Goal: Transaction & Acquisition: Purchase product/service

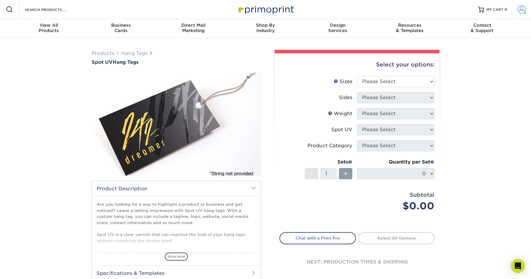
click at [518, 11] on span at bounding box center [521, 9] width 8 height 8
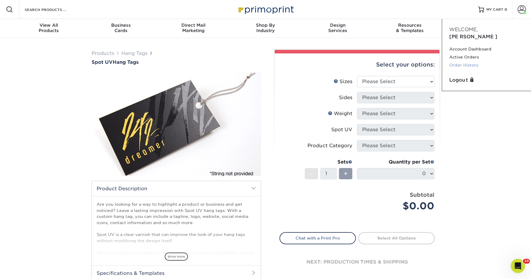
click at [466, 61] on link "Order History" at bounding box center [486, 65] width 75 height 8
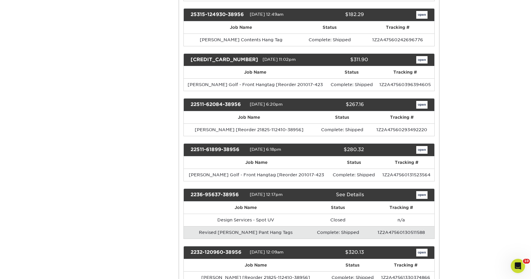
scroll to position [265, 0]
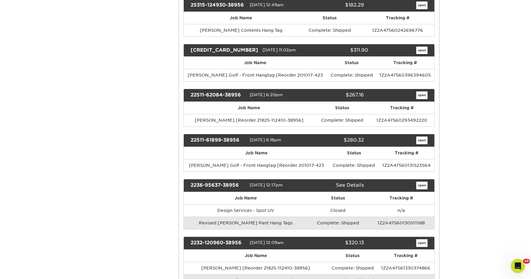
drag, startPoint x: 274, startPoint y: 94, endPoint x: 267, endPoint y: 94, distance: 7.1
click at [267, 94] on span "05/11/2022 6:20pm" at bounding box center [266, 95] width 33 height 5
click at [422, 95] on link "open" at bounding box center [421, 96] width 11 height 8
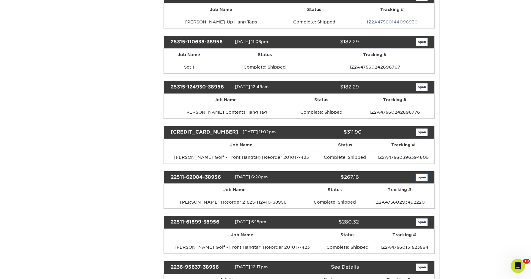
scroll to position [0, 0]
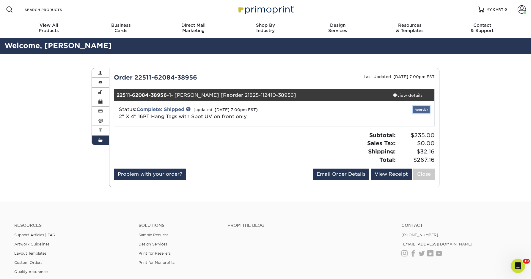
click at [420, 111] on link "Reorder" at bounding box center [421, 109] width 17 height 7
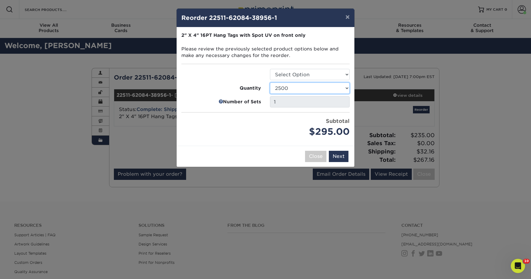
click at [308, 89] on select "1000 2500 5000 10000 15000 20000 25000" at bounding box center [310, 88] width 80 height 11
select select "52e3d710-0e8f-4d4d-8560-7d4d8655be69"
click at [270, 83] on select "1000 2500 5000 10000 15000 20000 25000" at bounding box center [310, 88] width 80 height 11
click at [339, 157] on button "Next" at bounding box center [339, 156] width 20 height 11
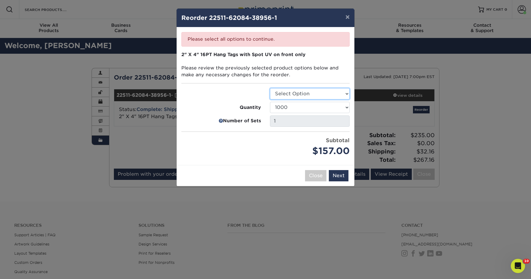
click at [334, 94] on select "Select Option Hang Tags" at bounding box center [310, 93] width 80 height 11
select select "428aa75b-4ae7-4398-9e0a-74f4b33909ed"
click at [270, 88] on select "Select Option Hang Tags" at bounding box center [310, 93] width 80 height 11
click at [338, 176] on button "Next" at bounding box center [339, 175] width 20 height 11
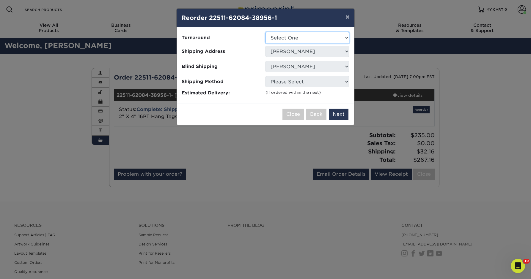
click at [329, 40] on select "Select One 2-4 Business Days" at bounding box center [307, 37] width 84 height 11
select select "b860b0a1-aa4e-49c4-a85f-35f0f8a6cf70"
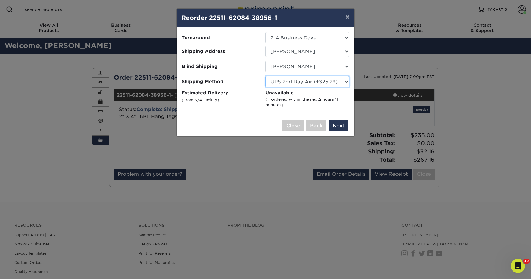
click at [315, 84] on select "Please Select UPS Ground (+$19.97) UPS 3 Day Select (+$24.76) UPS 2nd Day Air (…" at bounding box center [307, 81] width 84 height 11
click at [265, 76] on select "Please Select UPS Ground (+$19.97) UPS 3 Day Select (+$24.76) UPS 2nd Day Air (…" at bounding box center [307, 81] width 84 height 11
click at [316, 80] on select "Please Select UPS Ground (+$19.97) UPS 3 Day Select (+$24.76) UPS 2nd Day Air (…" at bounding box center [307, 81] width 84 height 11
click at [265, 76] on select "Please Select UPS Ground (+$19.97) UPS 3 Day Select (+$24.76) UPS 2nd Day Air (…" at bounding box center [307, 81] width 84 height 11
click at [306, 84] on select "Please Select UPS Ground (+$19.97) UPS 3 Day Select (+$24.76) UPS 2nd Day Air (…" at bounding box center [307, 81] width 84 height 11
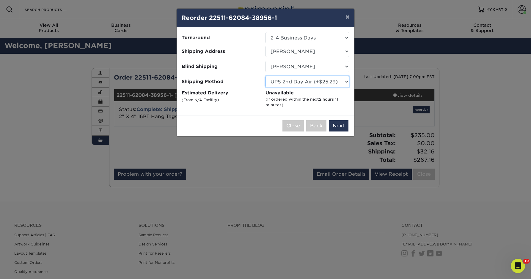
click at [265, 76] on select "Please Select UPS Ground (+$19.97) UPS 3 Day Select (+$24.76) UPS 2nd Day Air (…" at bounding box center [307, 81] width 84 height 11
click at [308, 86] on select "Please Select UPS Ground (+$19.97) UPS 3 Day Select (+$24.76) UPS 2nd Day Air (…" at bounding box center [307, 81] width 84 height 11
select select "03"
click at [265, 76] on select "Please Select UPS Ground (+$19.97) UPS 3 Day Select (+$24.76) UPS 2nd Day Air (…" at bounding box center [307, 81] width 84 height 11
click at [339, 125] on button "Next" at bounding box center [339, 125] width 20 height 11
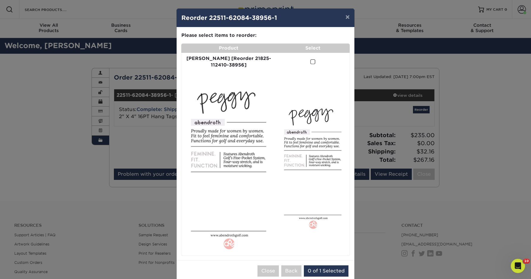
click at [310, 61] on span at bounding box center [312, 62] width 5 height 6
click at [0, 0] on input "checkbox" at bounding box center [0, 0] width 0 height 0
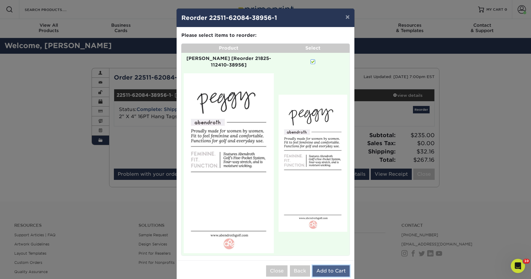
click at [327, 266] on button "Add to Cart" at bounding box center [330, 271] width 37 height 11
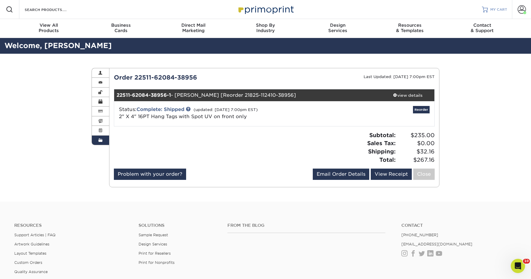
click at [495, 11] on span "MY CART" at bounding box center [498, 9] width 17 height 5
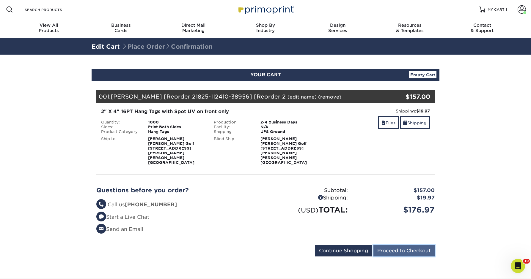
click at [394, 245] on input "Proceed to Checkout" at bounding box center [403, 250] width 61 height 11
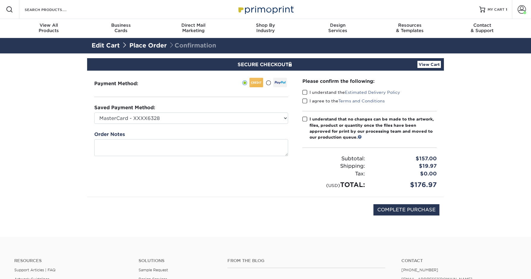
click at [268, 83] on span at bounding box center [268, 83] width 5 height 6
click at [0, 0] on input "radio" at bounding box center [0, 0] width 0 height 0
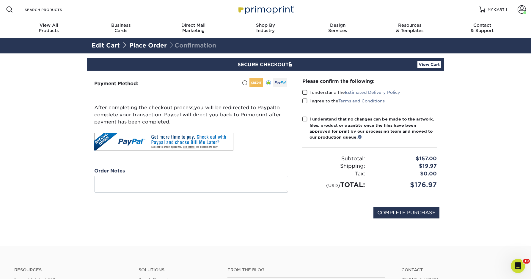
click at [306, 91] on span at bounding box center [304, 93] width 5 height 6
click at [0, 0] on input "I understand the Estimated Delivery Policy" at bounding box center [0, 0] width 0 height 0
click at [306, 101] on span at bounding box center [304, 101] width 5 height 6
click at [0, 0] on input "I agree to the Terms and Conditions" at bounding box center [0, 0] width 0 height 0
click at [305, 119] on span at bounding box center [304, 119] width 5 height 6
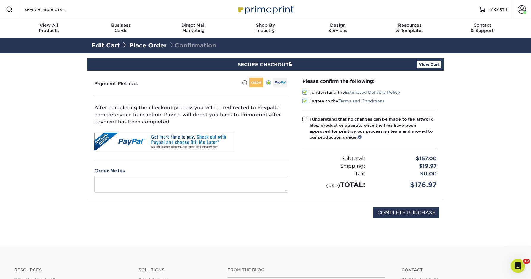
click at [0, 0] on input "I understand that no changes can be made to the artwork, files, product or quan…" at bounding box center [0, 0] width 0 height 0
click at [417, 215] on input "COMPLETE PURCHASE" at bounding box center [406, 212] width 66 height 11
type input "PROCESSING, PLEASE WAIT..."
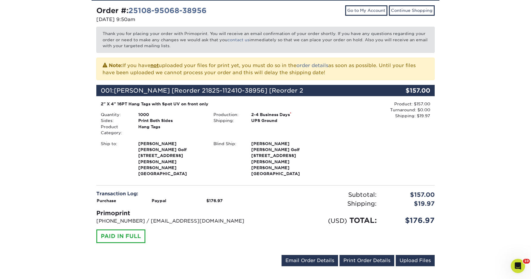
scroll to position [76, 0]
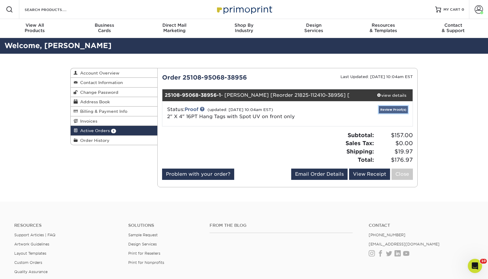
click at [398, 109] on link "Review Proof(s)" at bounding box center [393, 109] width 29 height 7
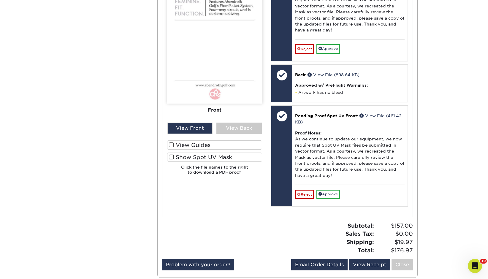
scroll to position [355, 0]
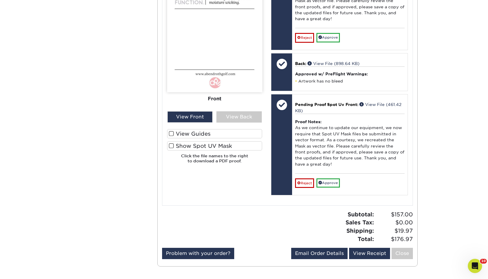
click at [172, 134] on span at bounding box center [171, 134] width 5 height 6
click at [0, 0] on input "View Guides" at bounding box center [0, 0] width 0 height 0
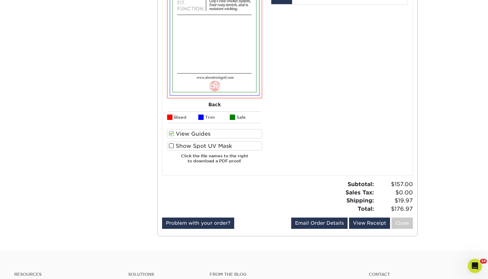
click at [172, 144] on span at bounding box center [171, 146] width 5 height 6
click at [0, 0] on input "Show Spot UV Mask" at bounding box center [0, 0] width 0 height 0
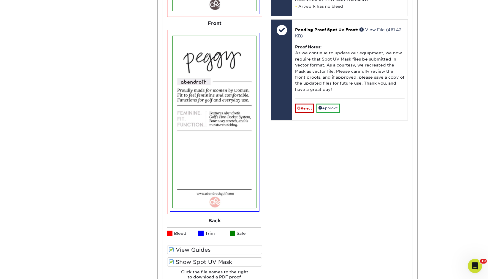
scroll to position [438, 0]
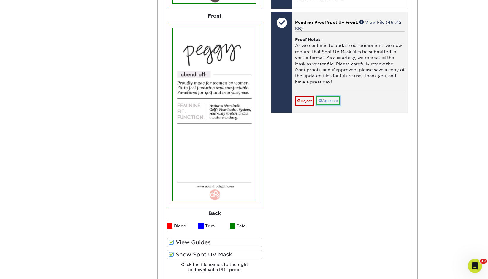
click at [330, 100] on link "Approve" at bounding box center [328, 100] width 23 height 9
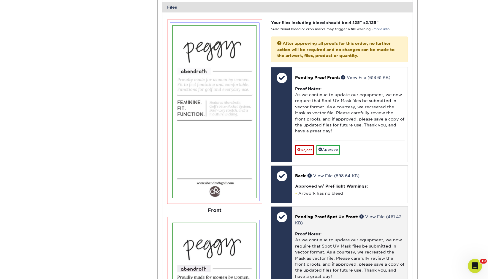
scroll to position [217, 0]
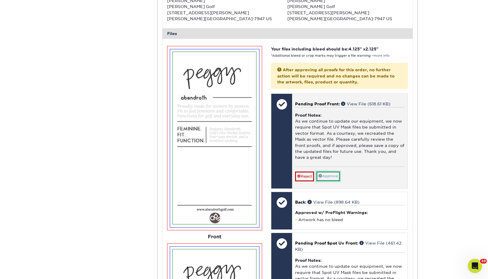
click at [328, 175] on link "Approve" at bounding box center [328, 176] width 23 height 9
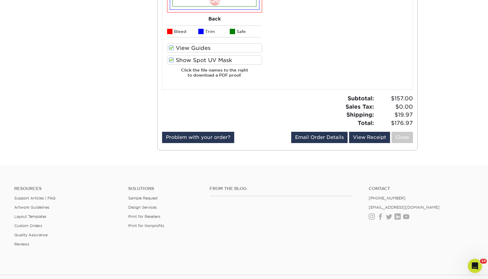
scroll to position [643, 0]
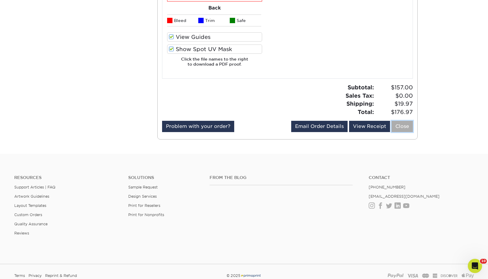
click at [402, 127] on link "Close" at bounding box center [402, 126] width 21 height 11
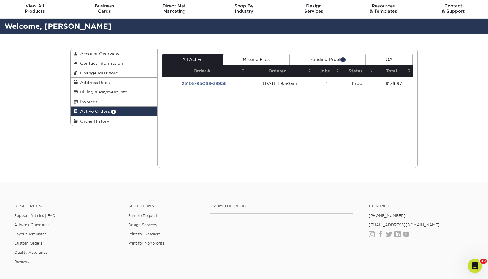
scroll to position [0, 0]
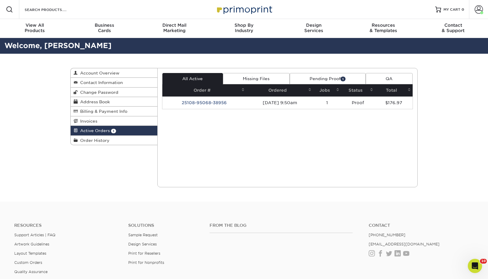
click at [322, 79] on link "Pending Proof 1" at bounding box center [328, 78] width 76 height 11
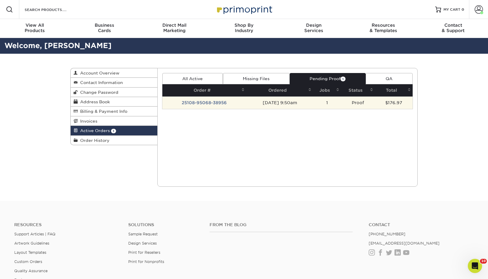
click at [204, 104] on td "25108-95068-38956" at bounding box center [205, 103] width 84 height 12
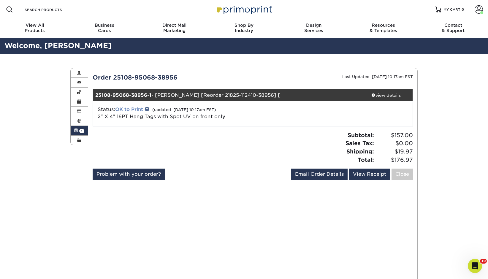
click at [131, 109] on link "OK to Print" at bounding box center [129, 110] width 28 height 6
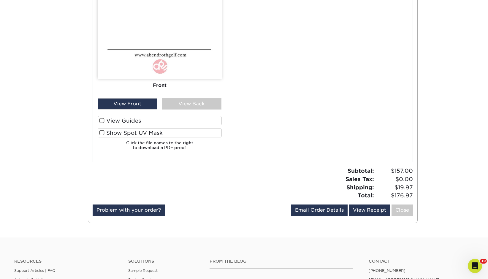
scroll to position [479, 0]
